Goal: Use online tool/utility: Use online tool/utility

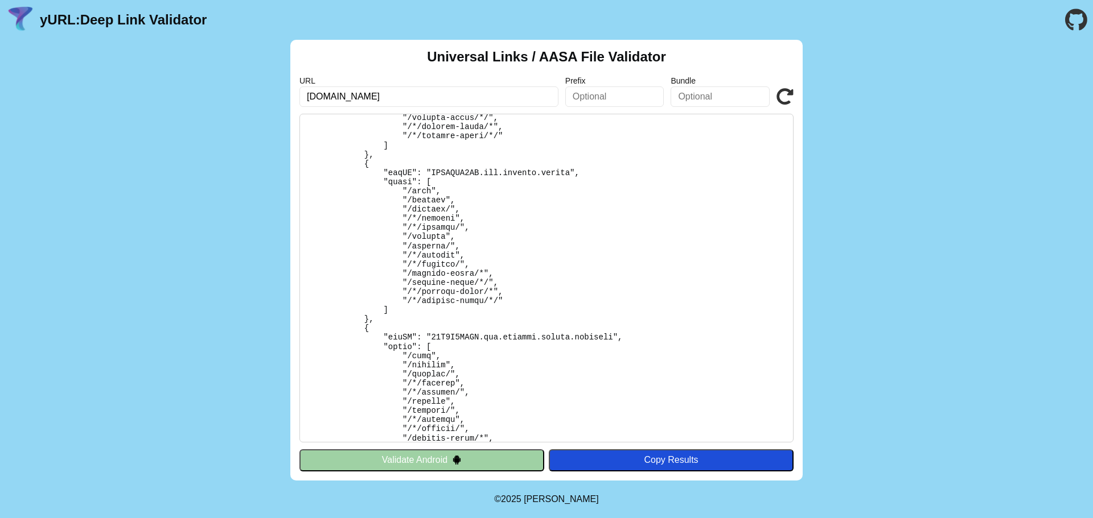
scroll to position [455, 0]
